Goal: Navigation & Orientation: Understand site structure

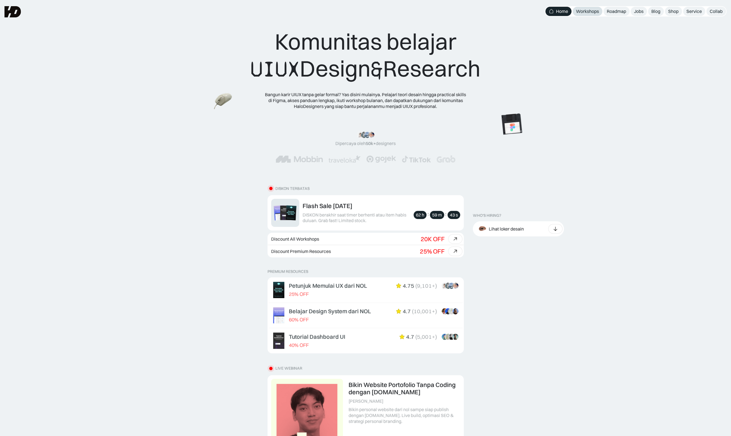
click at [594, 9] on div "Workshops" at bounding box center [587, 11] width 23 height 6
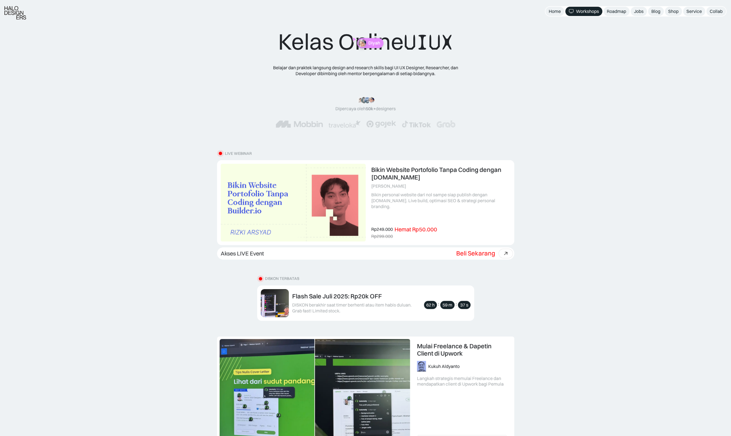
scroll to position [467, 0]
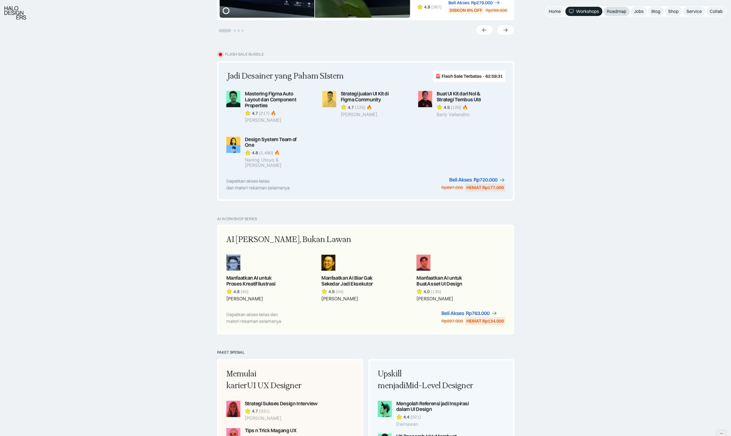
click at [623, 13] on div "Roadmap" at bounding box center [616, 11] width 19 height 6
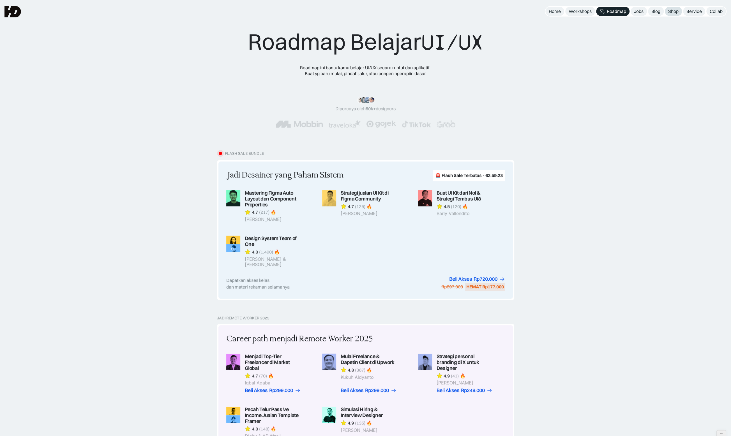
click at [676, 13] on div "Shop" at bounding box center [674, 11] width 10 height 6
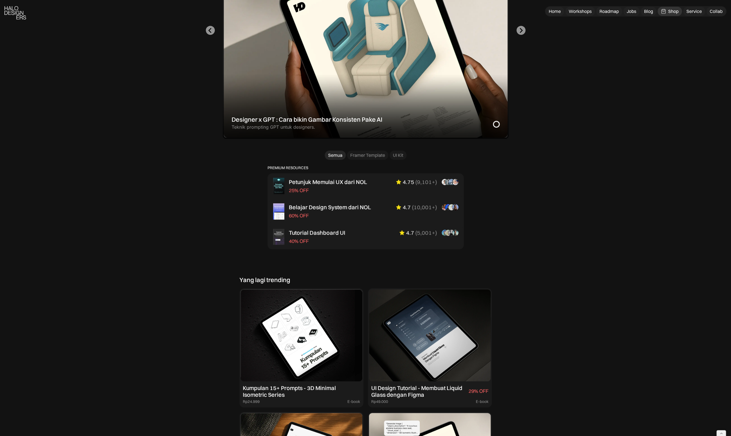
scroll to position [467, 0]
